Goal: Information Seeking & Learning: Learn about a topic

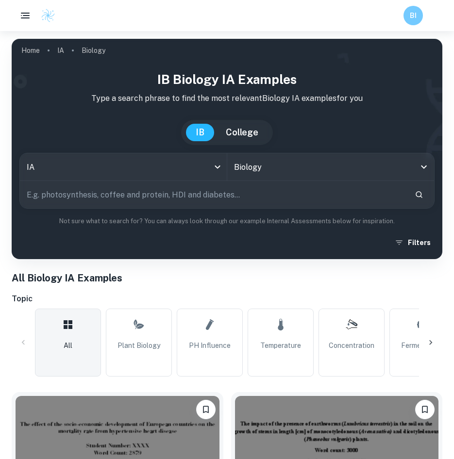
type input "a"
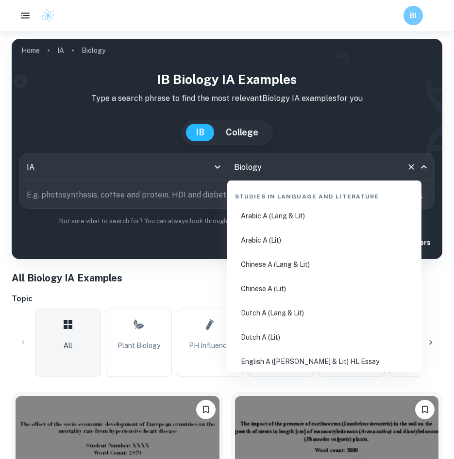
scroll to position [1371, 0]
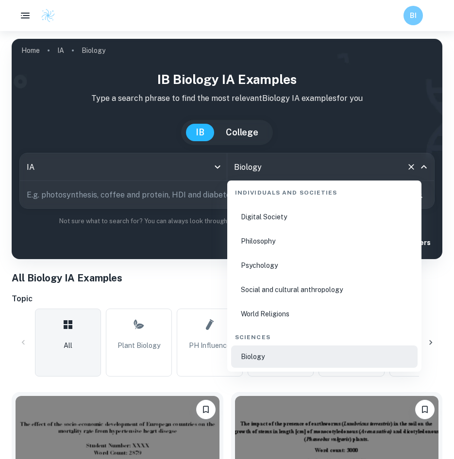
click at [268, 176] on input "Biology" at bounding box center [317, 167] width 171 height 18
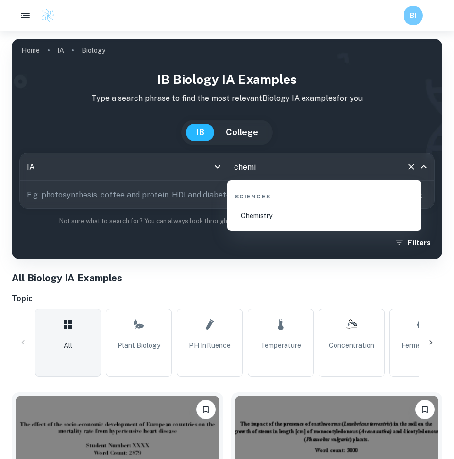
click at [295, 217] on li "Chemistry" at bounding box center [324, 216] width 186 height 22
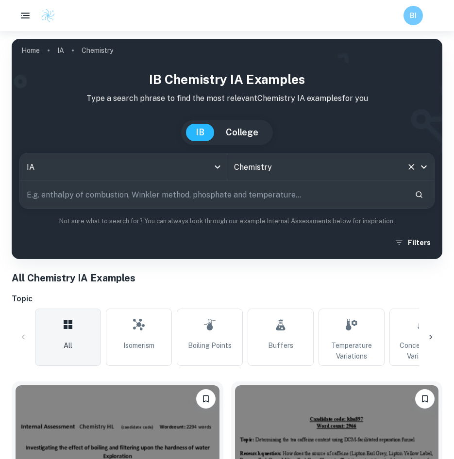
type input "Chemistry"
click at [226, 195] on input "text" at bounding box center [213, 194] width 387 height 27
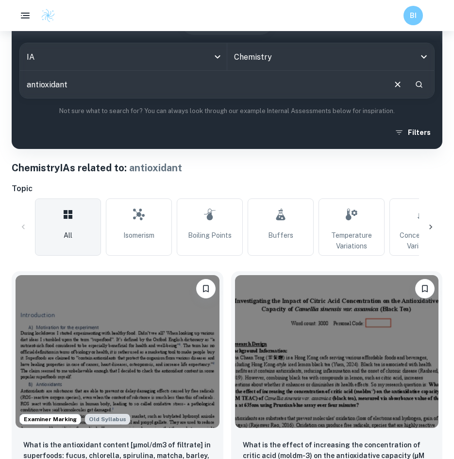
scroll to position [138, 0]
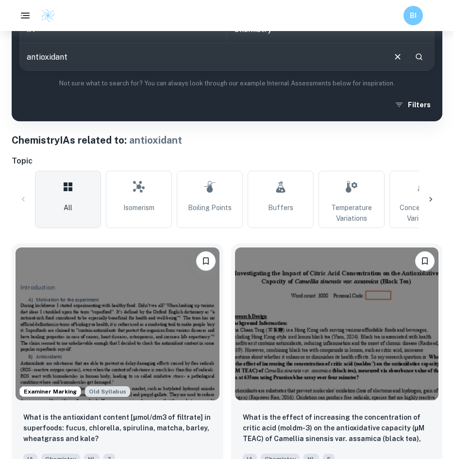
click at [216, 47] on input "antioxidant" at bounding box center [202, 56] width 365 height 27
type input "antioxidant DPPH"
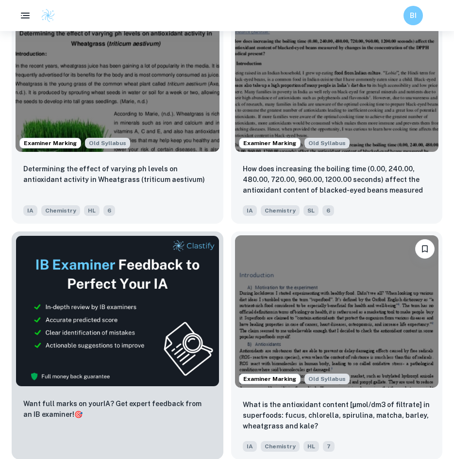
scroll to position [414, 0]
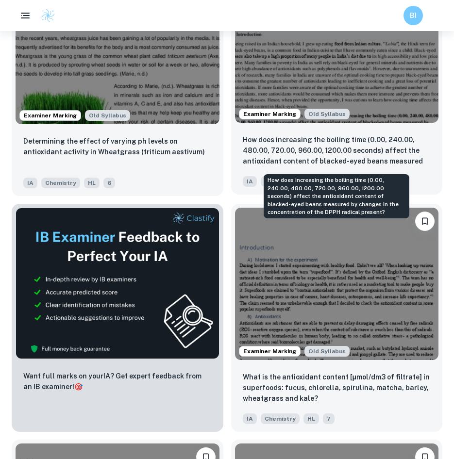
click at [360, 143] on p "How does increasing the boiling time (0.00, 240.00, 480.00, 720.00, 960.00, 120…" at bounding box center [337, 151] width 188 height 33
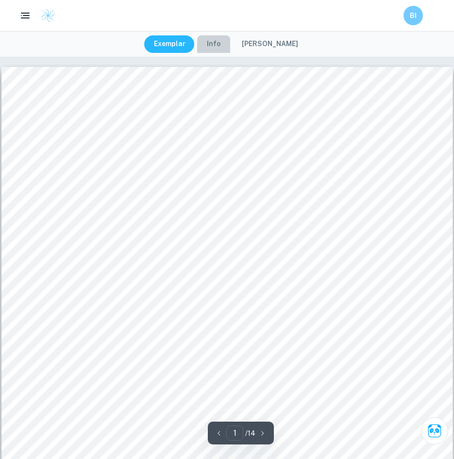
click at [214, 42] on button "Info" at bounding box center [213, 43] width 33 height 17
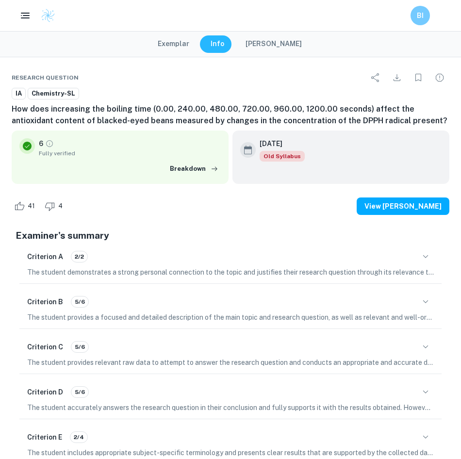
click at [175, 47] on button "Exemplar" at bounding box center [173, 43] width 51 height 17
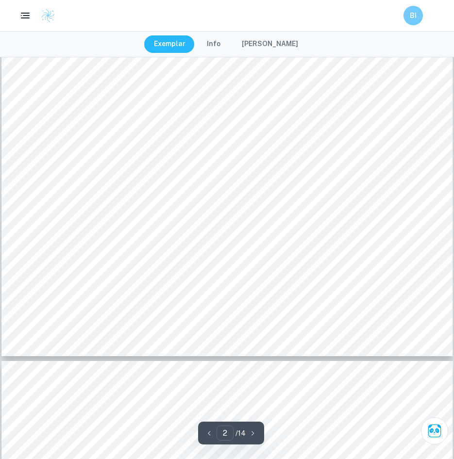
scroll to position [1106, 0]
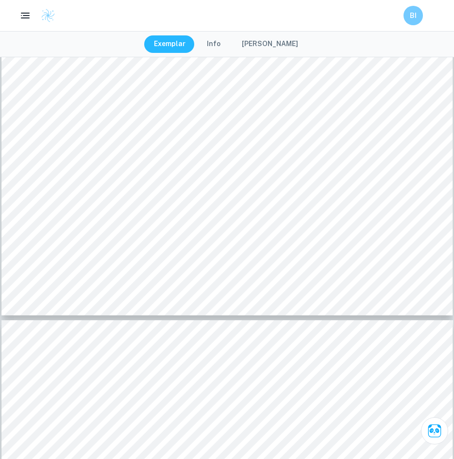
drag, startPoint x: 454, startPoint y: 76, endPoint x: 459, endPoint y: 78, distance: 5.9
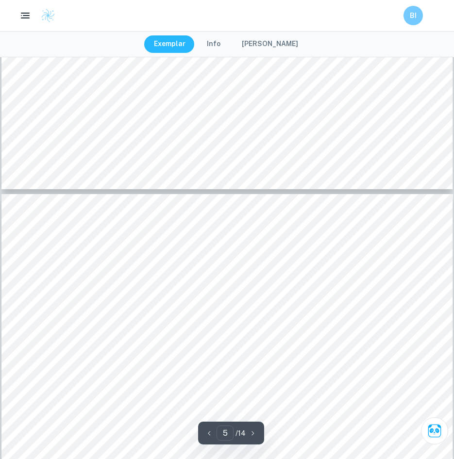
scroll to position [2550, 0]
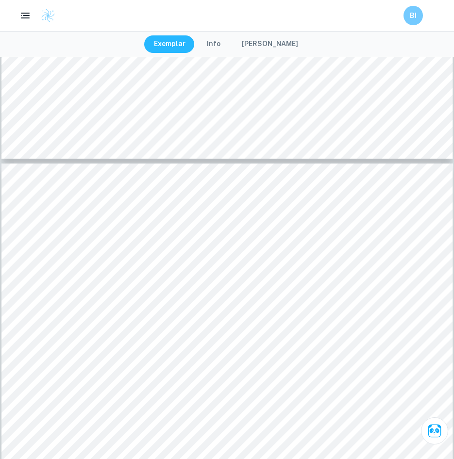
type input "4"
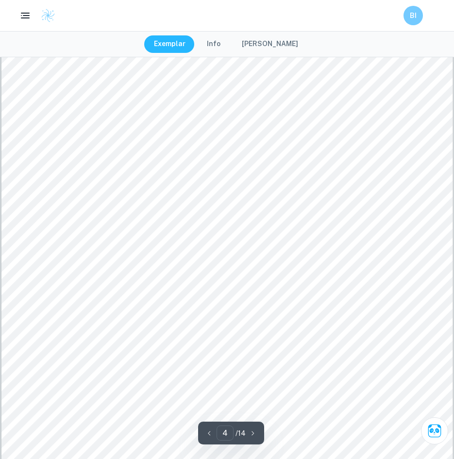
scroll to position [2082, 0]
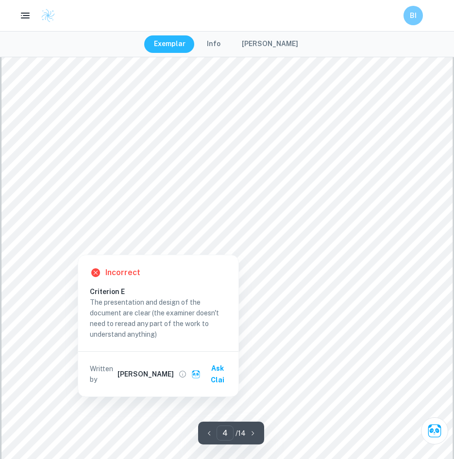
click at [122, 271] on h6 "Incorrect" at bounding box center [122, 273] width 35 height 12
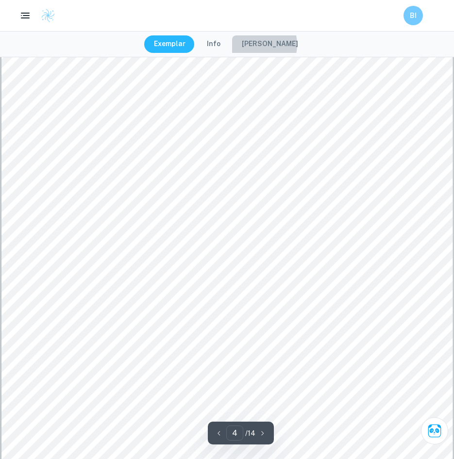
click at [258, 45] on button "[PERSON_NAME]" at bounding box center [270, 43] width 76 height 17
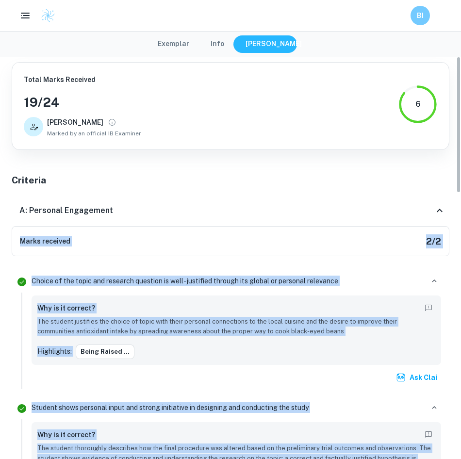
drag, startPoint x: 461, startPoint y: 84, endPoint x: 462, endPoint y: 171, distance: 87.4
drag, startPoint x: 462, startPoint y: 171, endPoint x: 462, endPoint y: 191, distance: 19.4
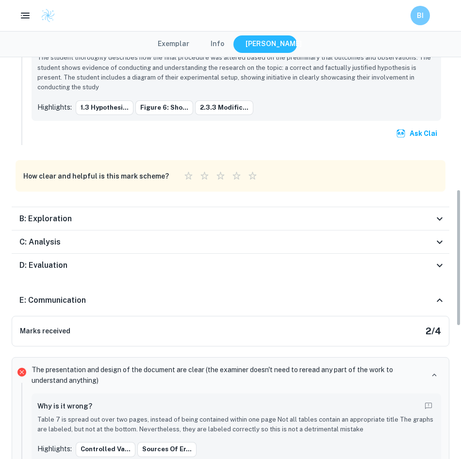
scroll to position [392, 0]
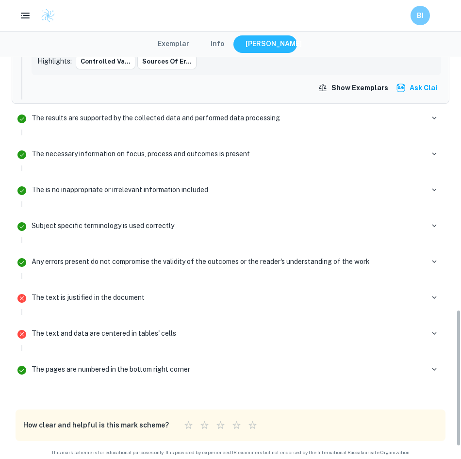
drag, startPoint x: 457, startPoint y: 186, endPoint x: 461, endPoint y: 452, distance: 266.1
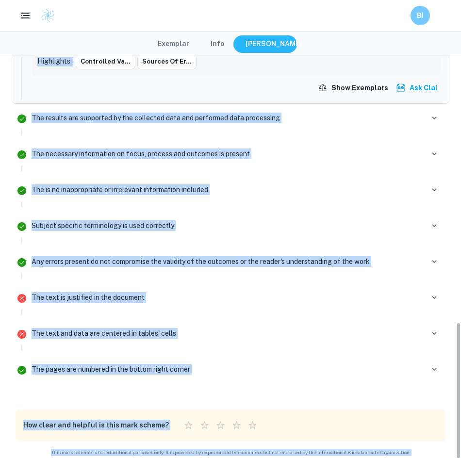
scroll to position [782, 0]
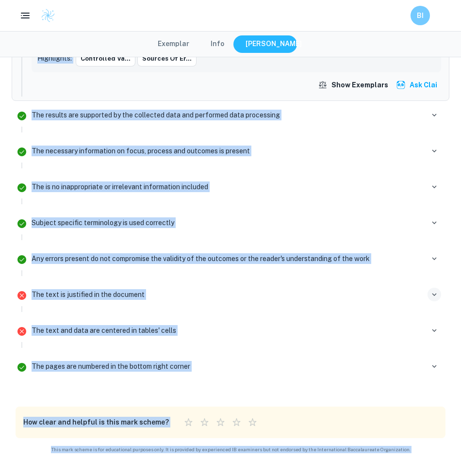
click at [431, 293] on icon "button" at bounding box center [434, 294] width 9 height 9
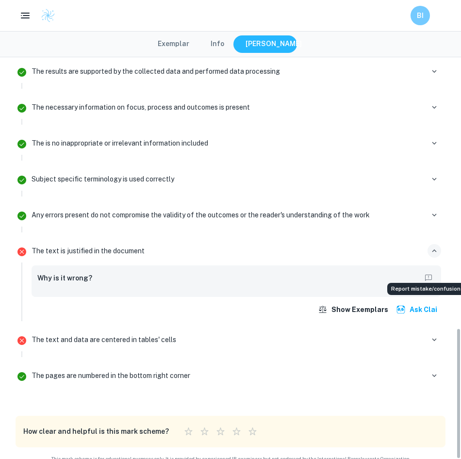
scroll to position [835, 0]
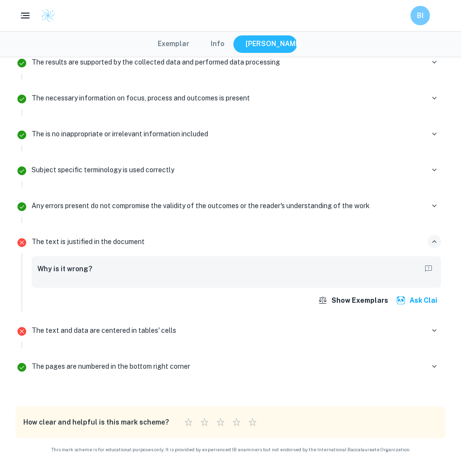
click at [423, 329] on div "The text and data are centered in tables' cells" at bounding box center [237, 331] width 410 height 14
click at [432, 329] on icon "button" at bounding box center [434, 330] width 9 height 9
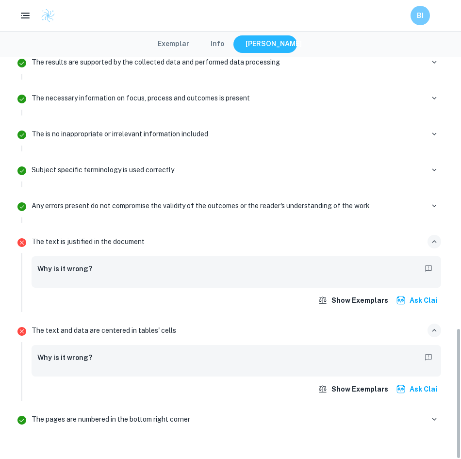
scroll to position [888, 0]
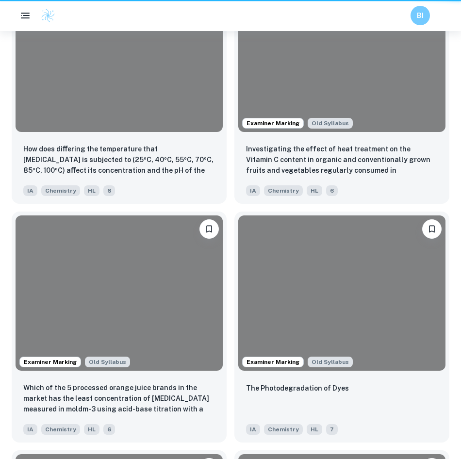
scroll to position [414, 0]
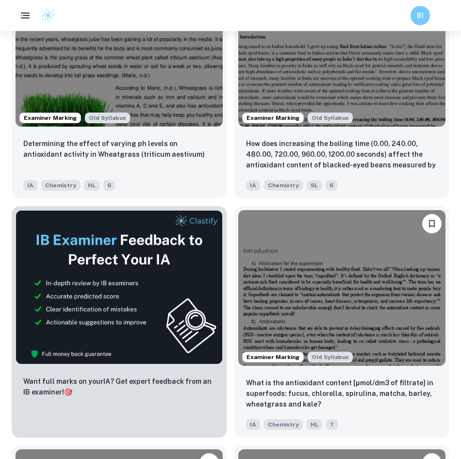
click at [367, 8] on div "BI" at bounding box center [230, 15] width 461 height 19
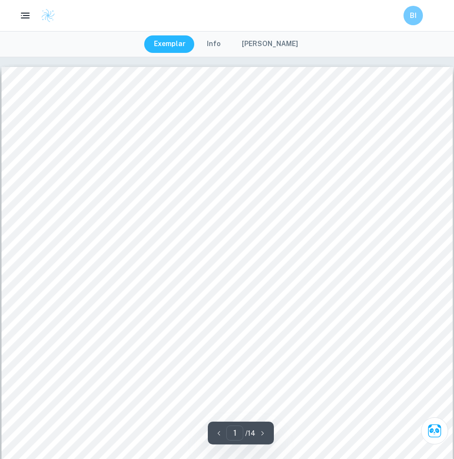
click at [167, 82] on div "1 Figure 1: Illustrates free radicals removing electrons from cells causing oxi…" at bounding box center [227, 386] width 452 height 639
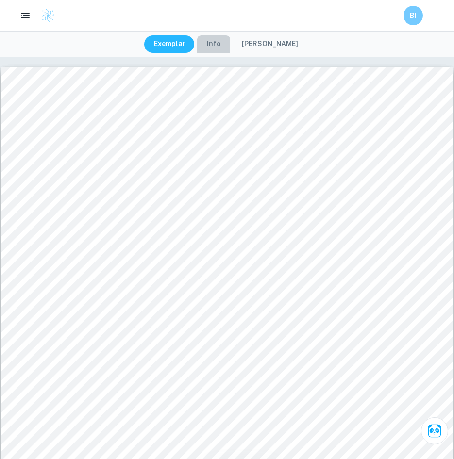
click at [230, 44] on button "Info" at bounding box center [213, 43] width 33 height 17
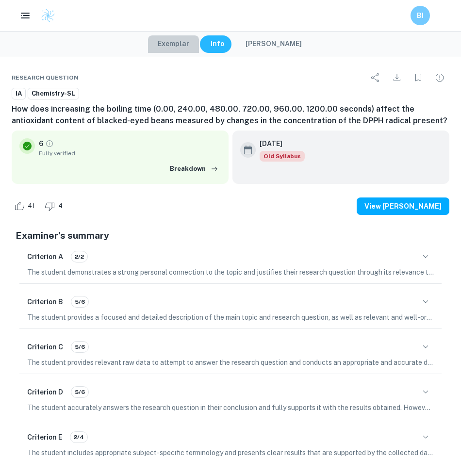
click at [192, 40] on button "Exemplar" at bounding box center [173, 43] width 51 height 17
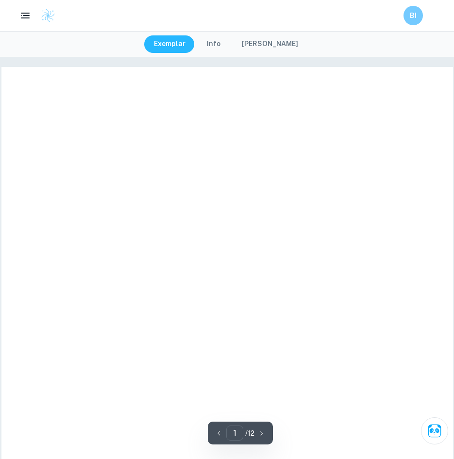
click at [183, 93] on div at bounding box center [227, 386] width 452 height 639
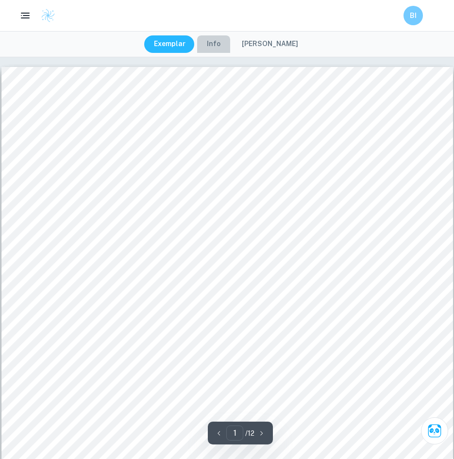
click at [217, 45] on button "Info" at bounding box center [213, 43] width 33 height 17
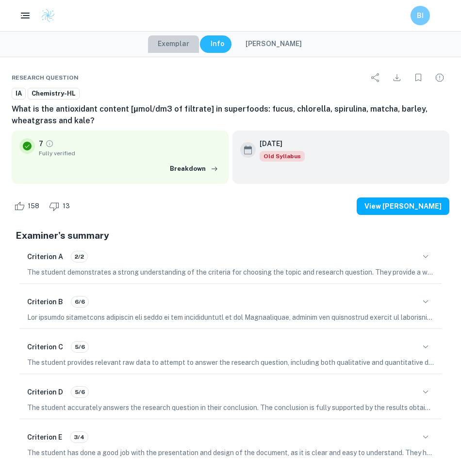
click at [177, 47] on button "Exemplar" at bounding box center [173, 43] width 51 height 17
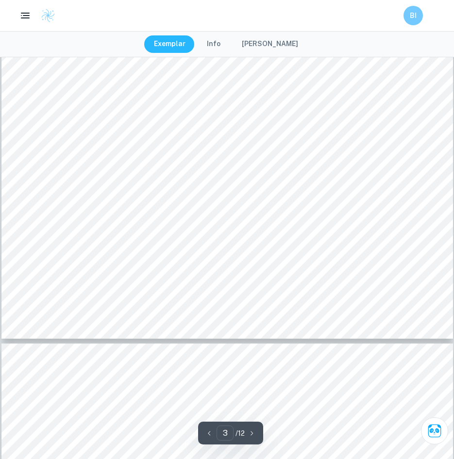
scroll to position [1735, 0]
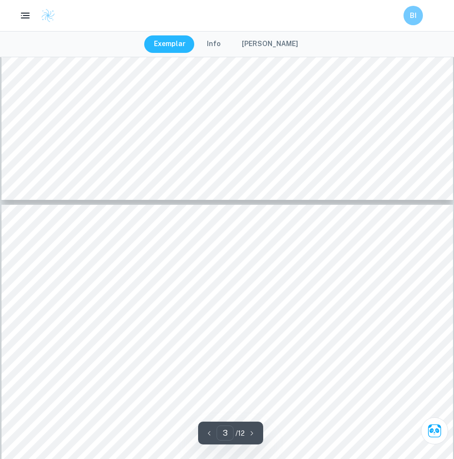
type input "4"
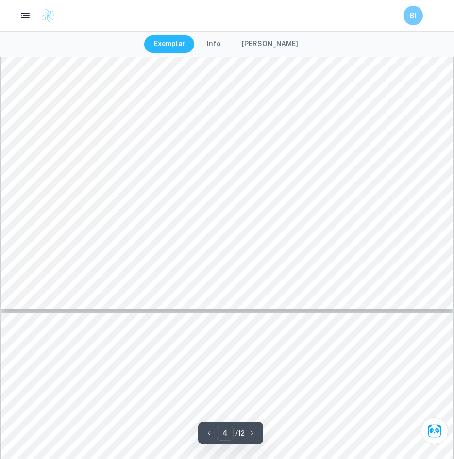
scroll to position [2409, 0]
